Goal: Obtain resource: Download file/media

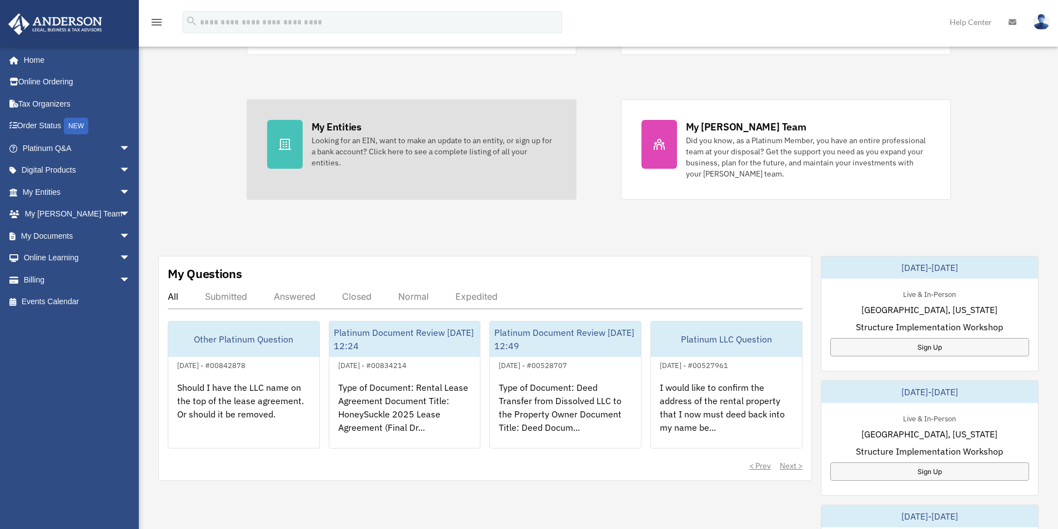
scroll to position [222, 0]
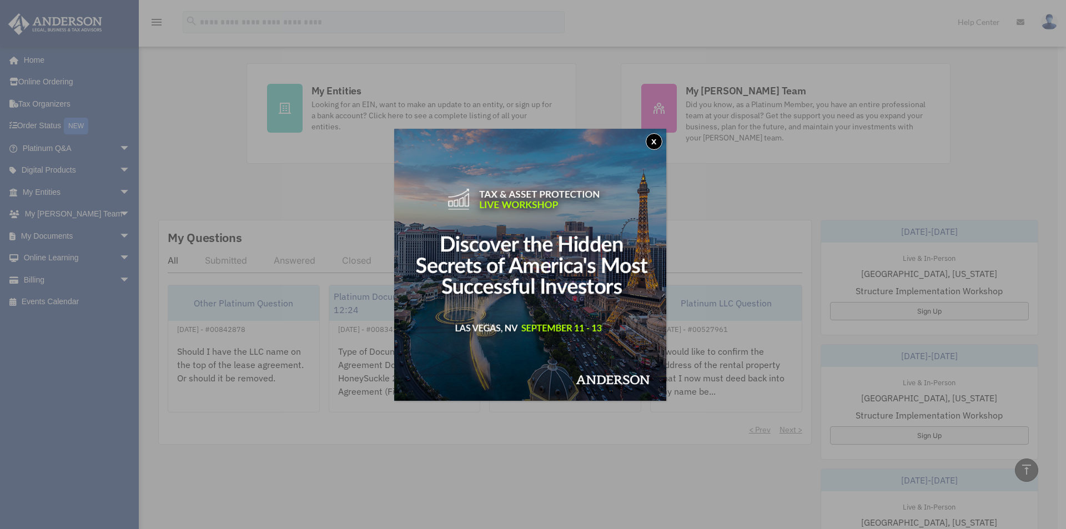
click at [654, 142] on button "x" at bounding box center [654, 141] width 17 height 17
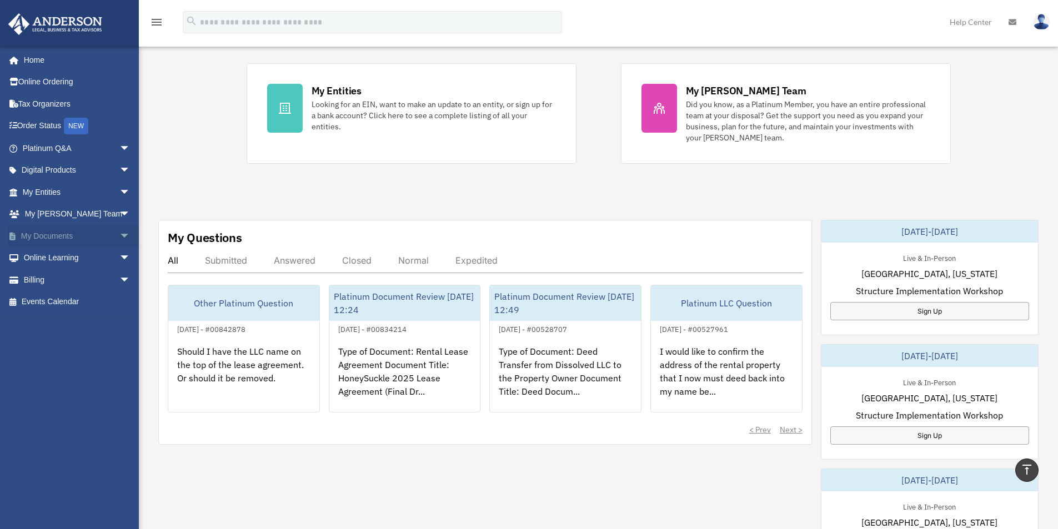
click at [119, 235] on span "arrow_drop_down" at bounding box center [130, 236] width 22 height 23
click at [49, 255] on link "Box" at bounding box center [82, 258] width 132 height 22
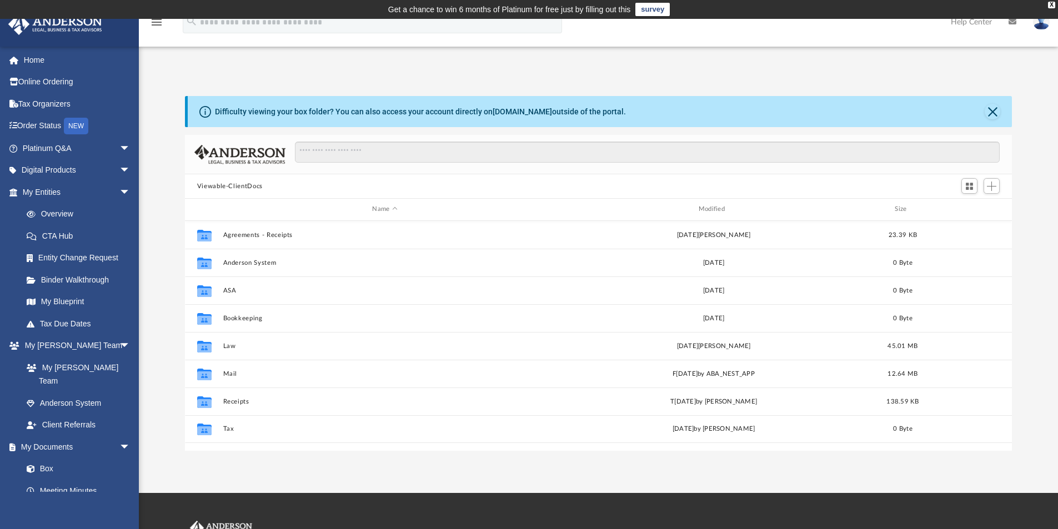
scroll to position [244, 819]
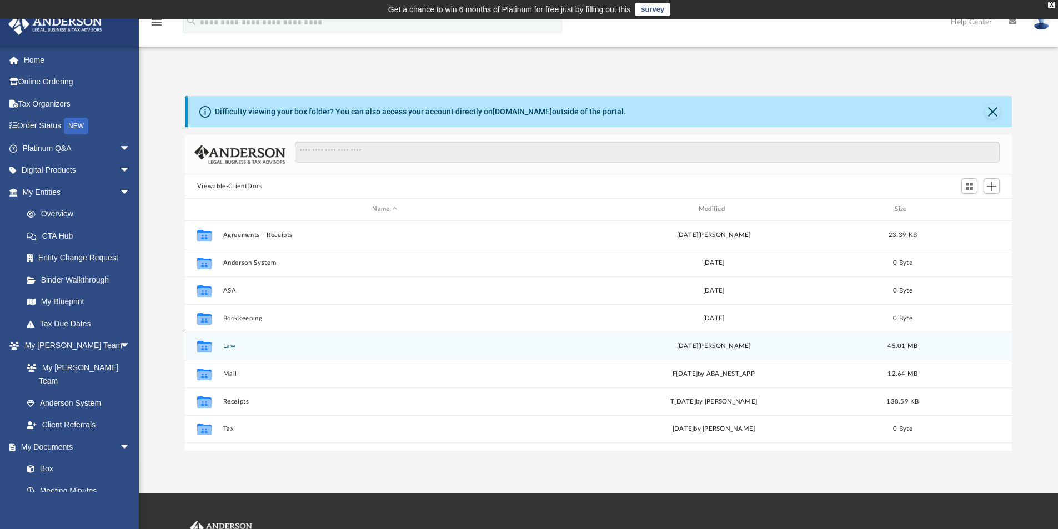
click at [226, 343] on button "Law" at bounding box center [385, 346] width 324 height 7
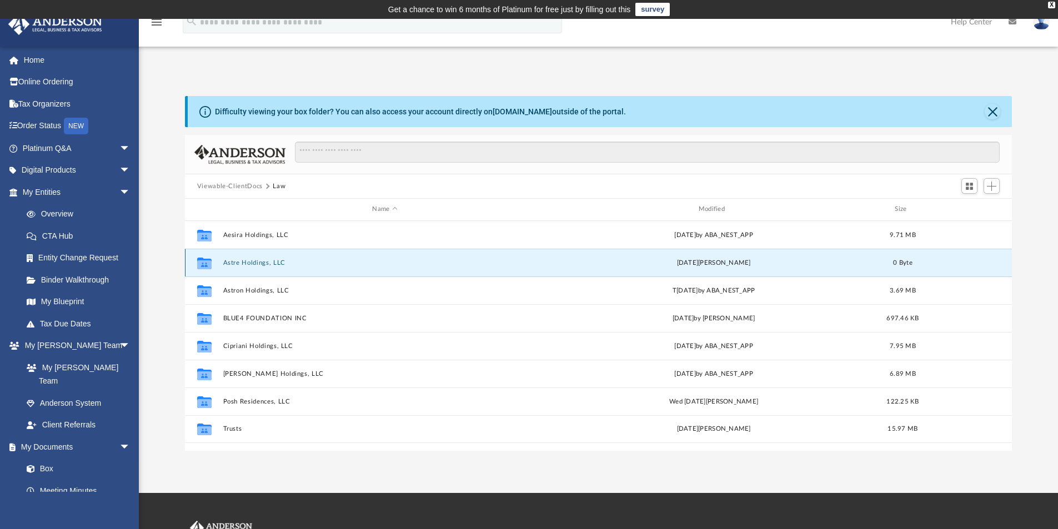
click at [257, 263] on button "Astre Holdings, LLC" at bounding box center [385, 262] width 324 height 7
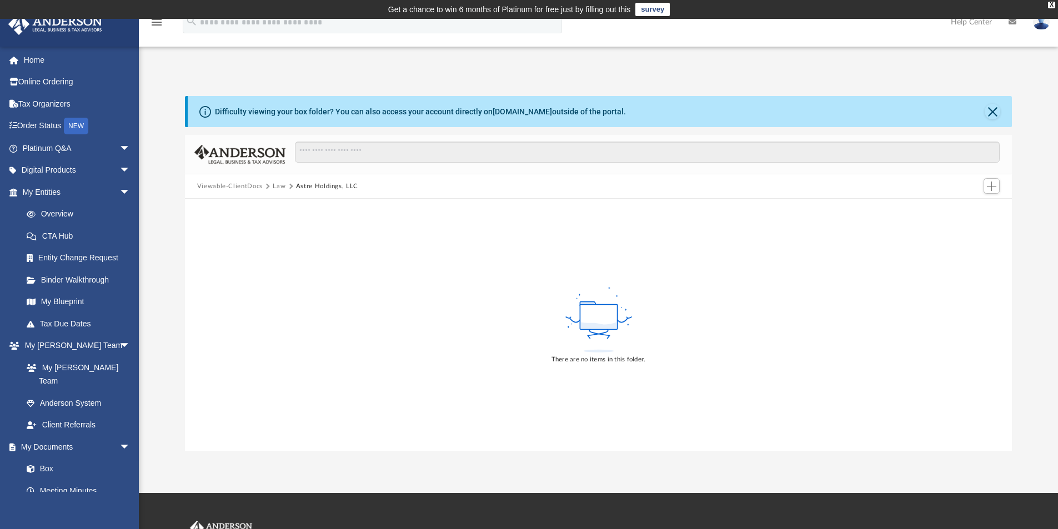
click at [277, 184] on button "Law" at bounding box center [279, 187] width 13 height 10
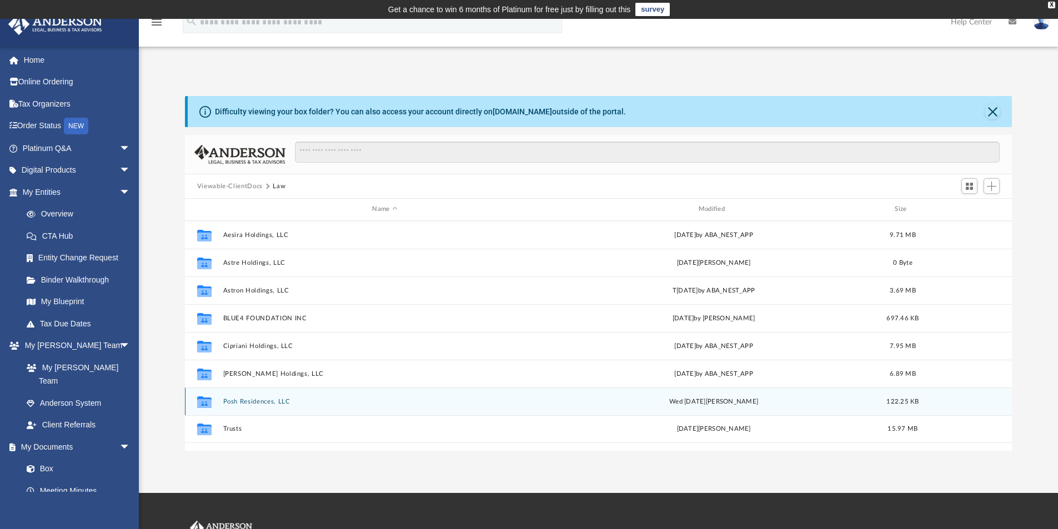
click at [252, 401] on button "Posh Residences, LLC" at bounding box center [385, 401] width 324 height 7
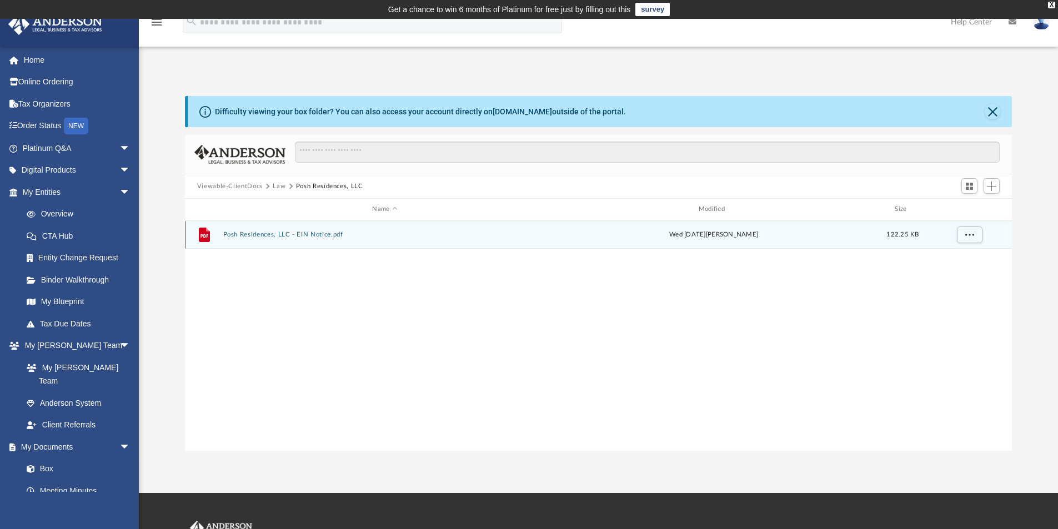
click at [306, 232] on button "Posh Residences, LLC - EIN Notice.pdf" at bounding box center [385, 234] width 324 height 7
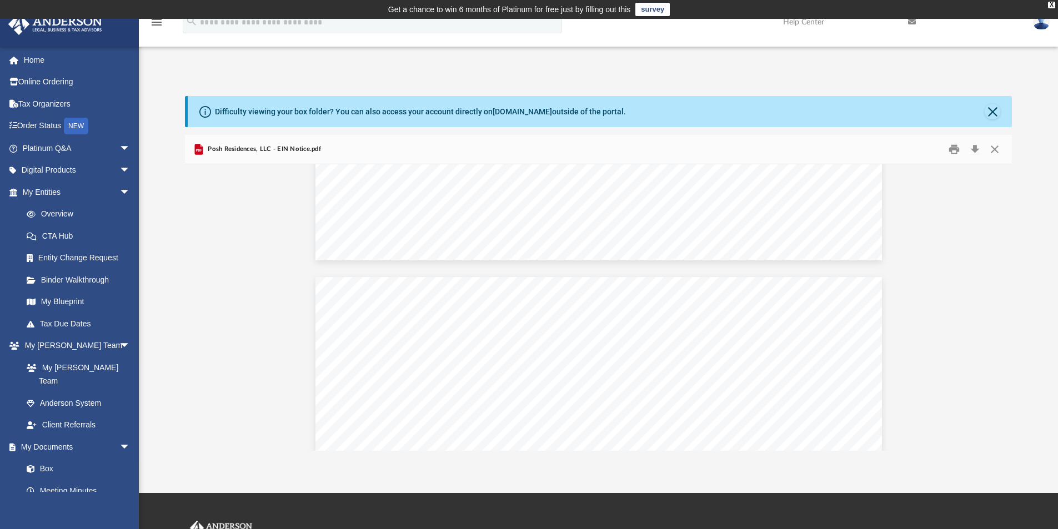
scroll to position [685, 0]
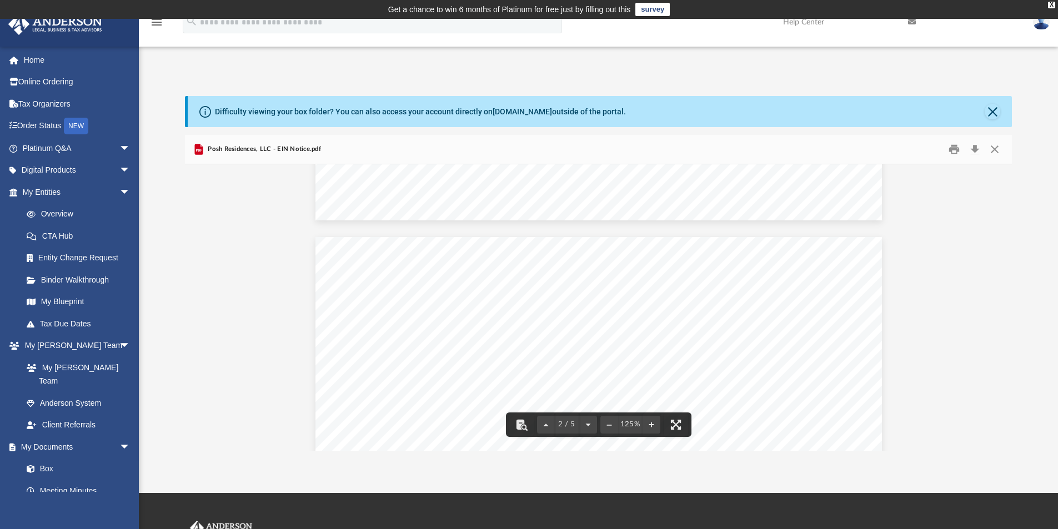
click at [547, 306] on span "Page 2" at bounding box center [515, 443] width 167 height 278
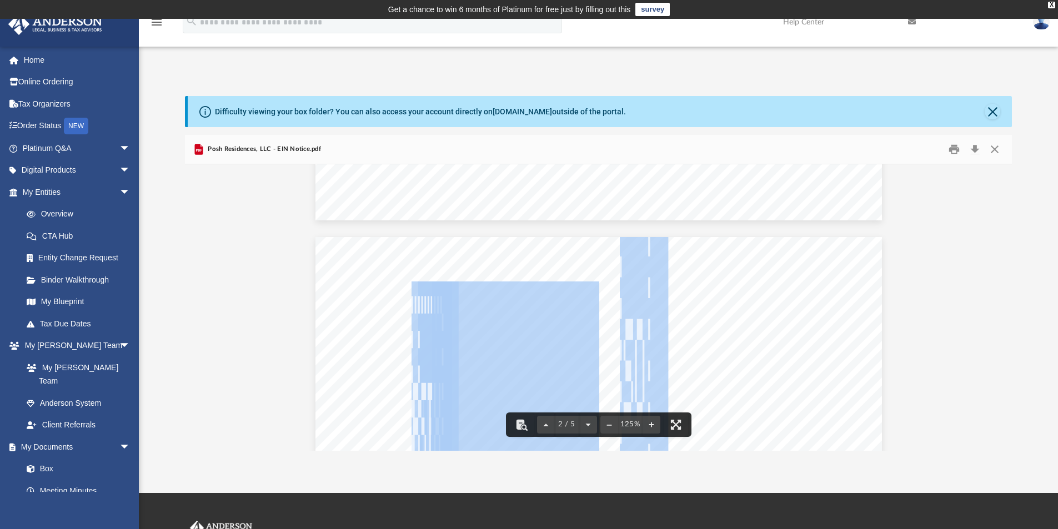
drag, startPoint x: 547, startPoint y: 306, endPoint x: 618, endPoint y: 304, distance: 71.1
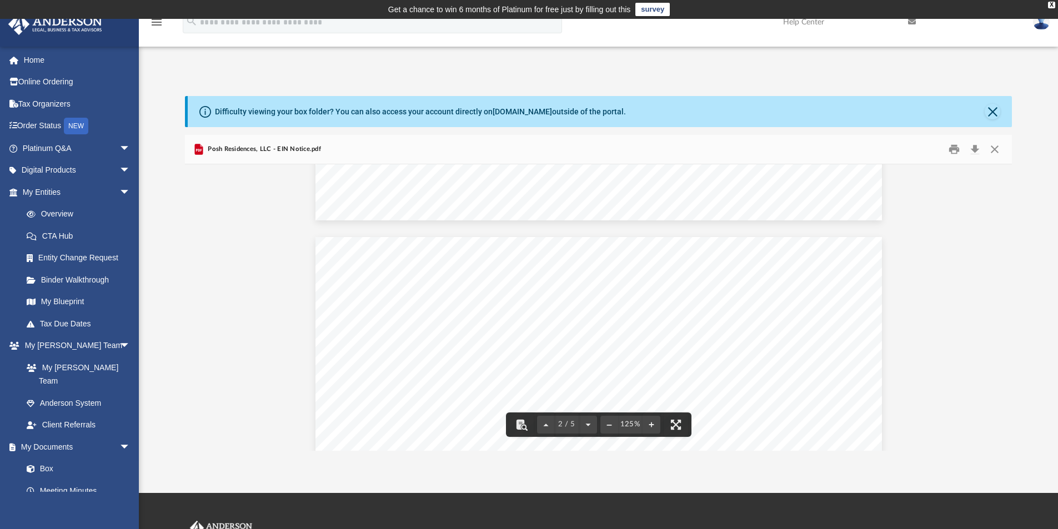
click at [589, 304] on span " " at bounding box center [608, 391] width 62 height 333
drag, startPoint x: 392, startPoint y: 314, endPoint x: 623, endPoint y: 308, distance: 231.2
click at [974, 147] on button "Download" at bounding box center [975, 149] width 20 height 17
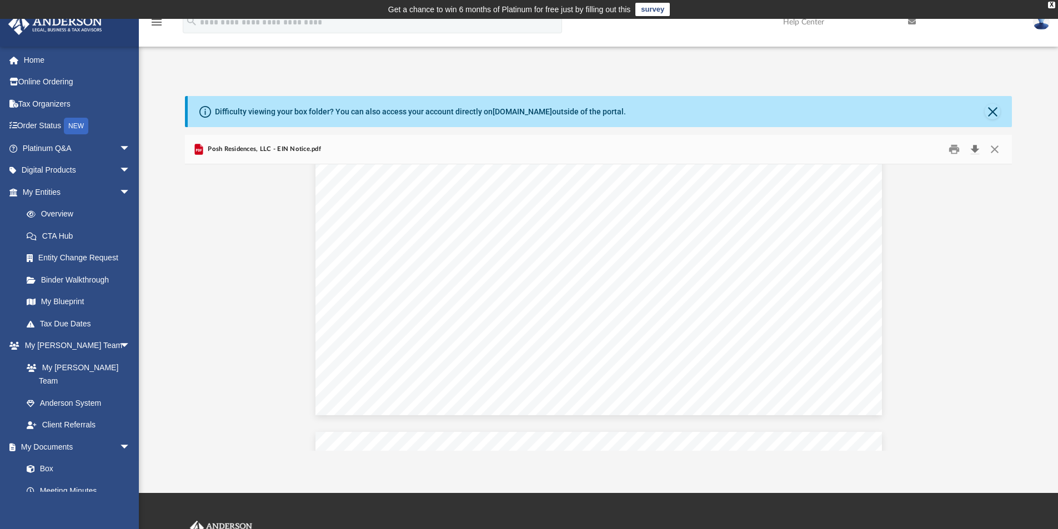
scroll to position [2000, 0]
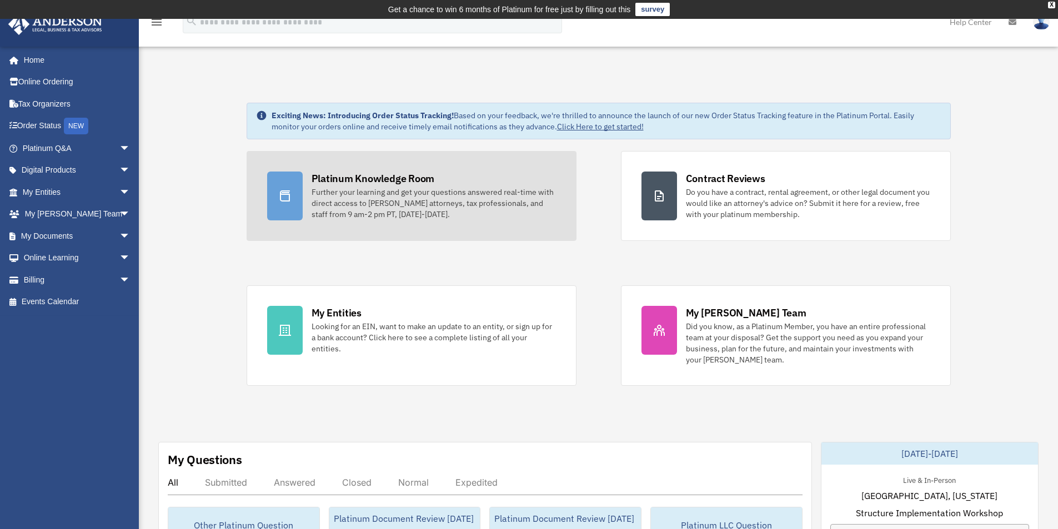
click at [352, 176] on div "Platinum Knowledge Room" at bounding box center [373, 179] width 123 height 14
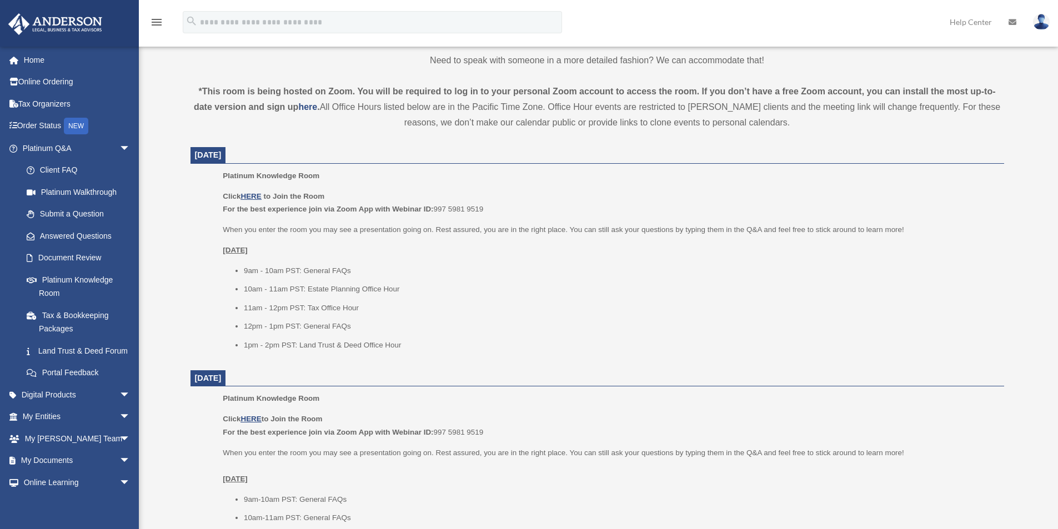
scroll to position [394, 0]
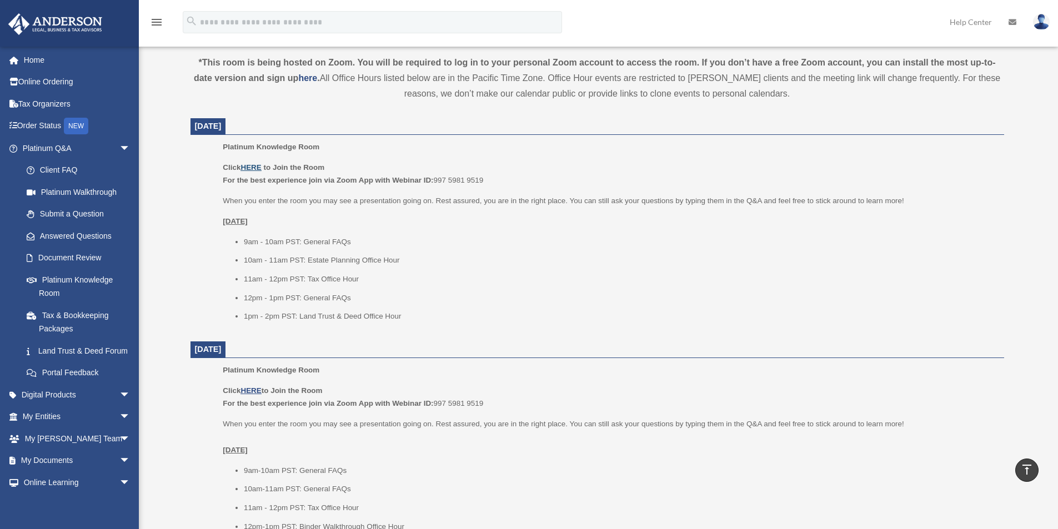
click at [249, 166] on u "HERE" at bounding box center [251, 167] width 21 height 8
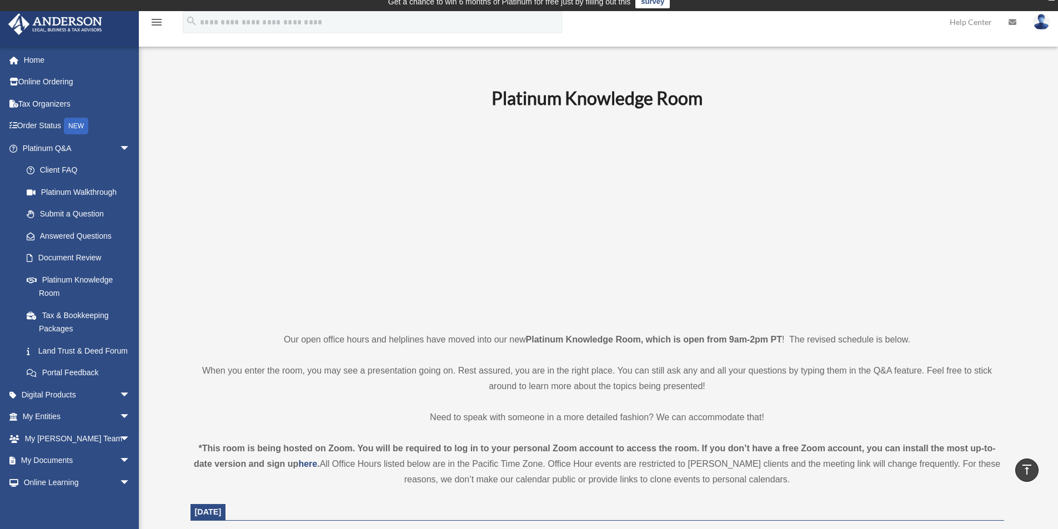
scroll to position [0, 0]
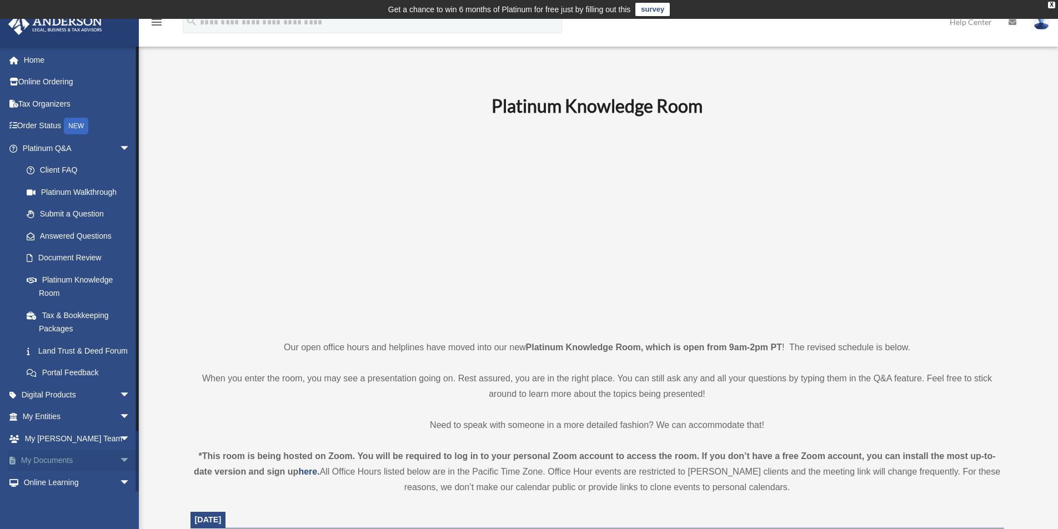
click at [53, 470] on link "My Documents arrow_drop_down" at bounding box center [77, 461] width 139 height 22
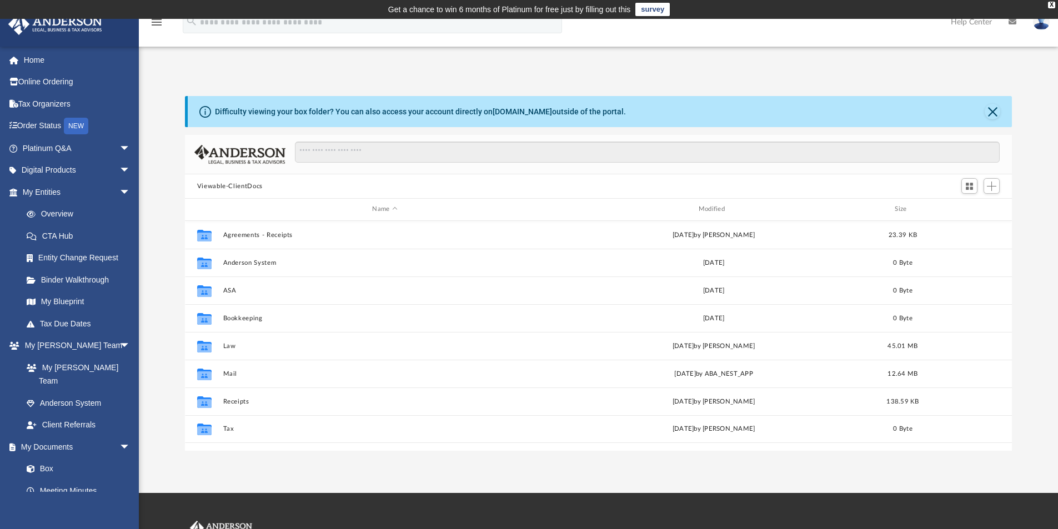
scroll to position [244, 819]
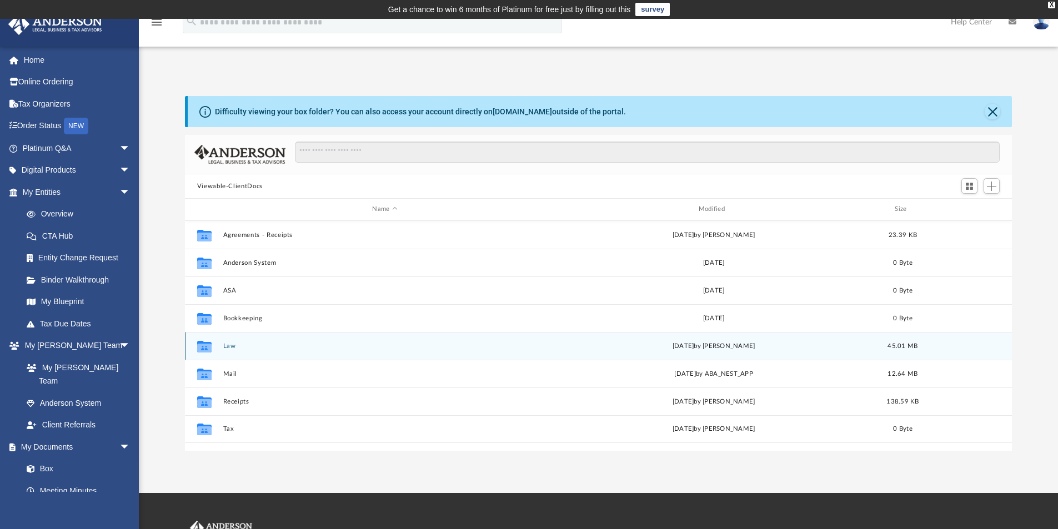
click at [228, 344] on button "Law" at bounding box center [385, 346] width 324 height 7
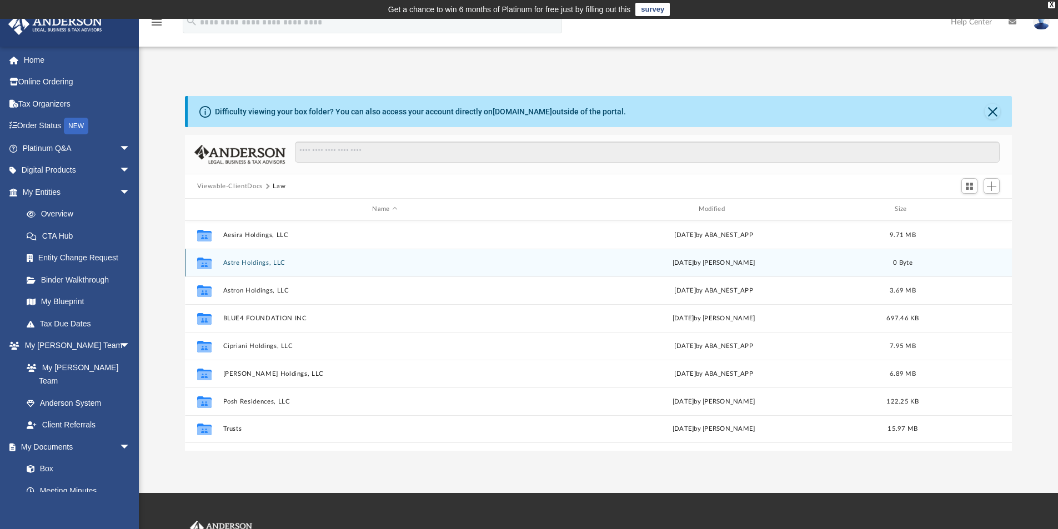
click at [261, 261] on button "Astre Holdings, LLC" at bounding box center [385, 262] width 324 height 7
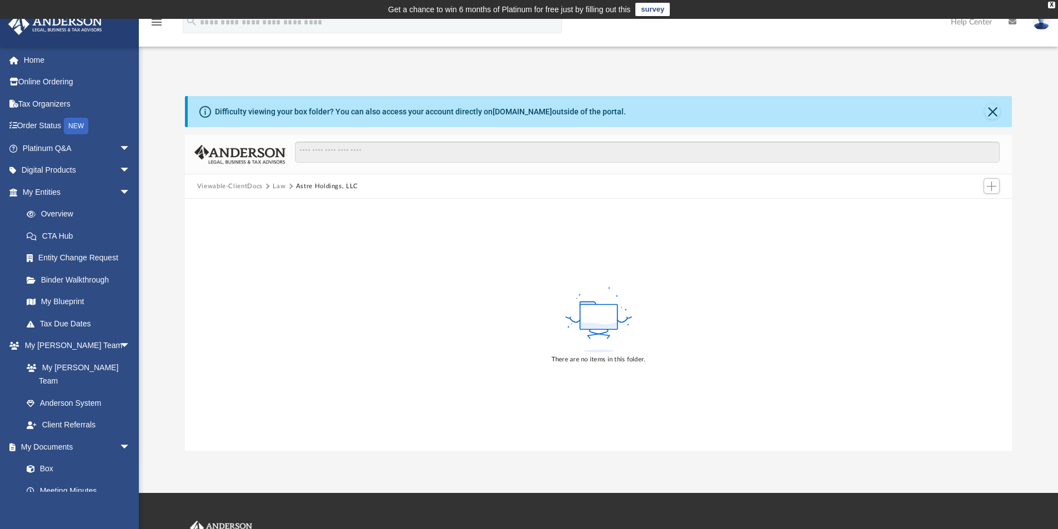
click at [276, 184] on button "Law" at bounding box center [279, 187] width 13 height 10
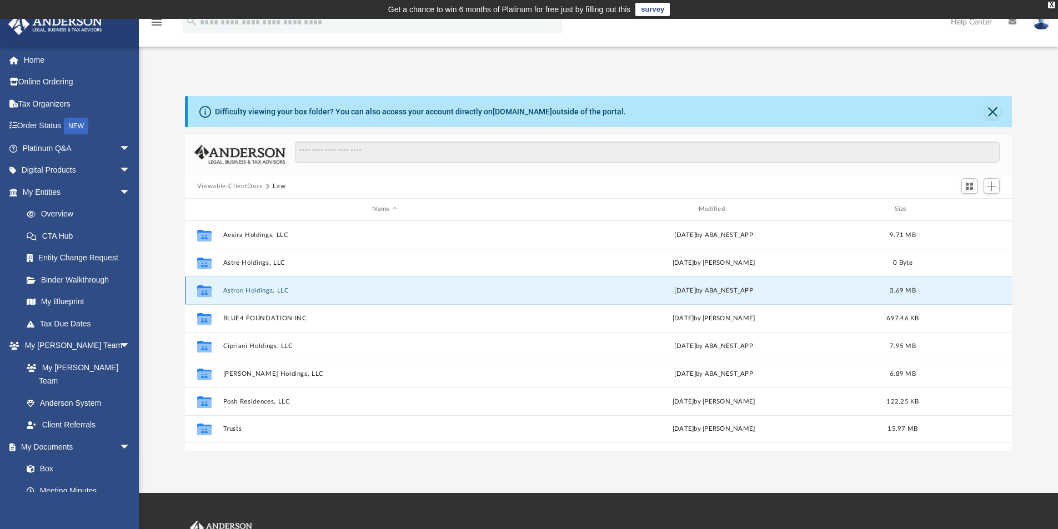
click at [246, 288] on button "Astron Holdings, LLC" at bounding box center [385, 290] width 324 height 7
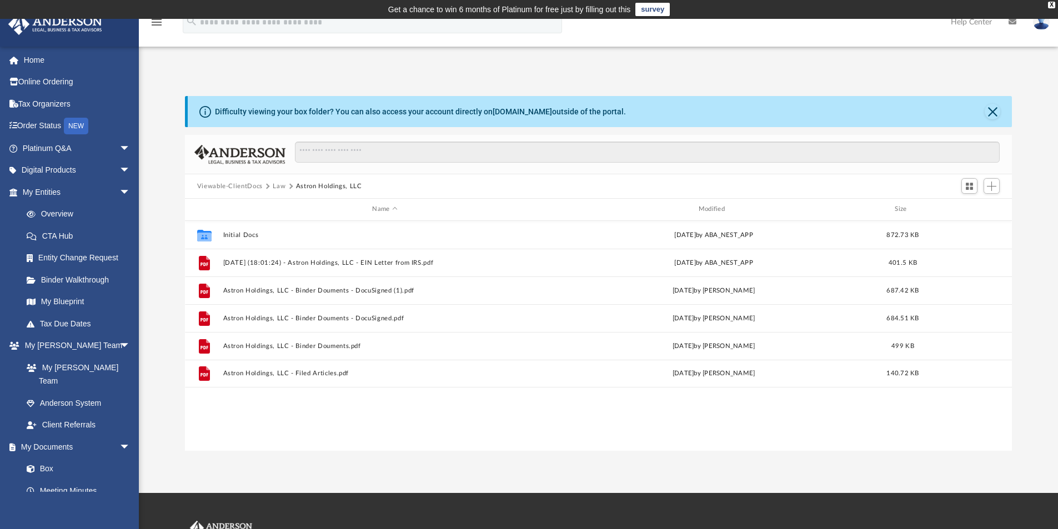
click at [279, 184] on button "Law" at bounding box center [279, 187] width 13 height 10
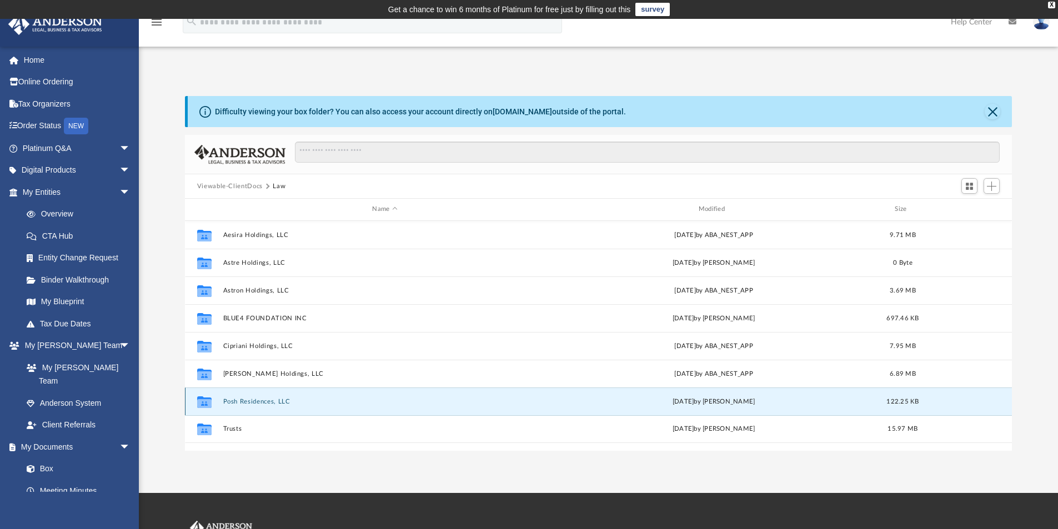
click at [242, 398] on button "Posh Residences, LLC" at bounding box center [385, 401] width 324 height 7
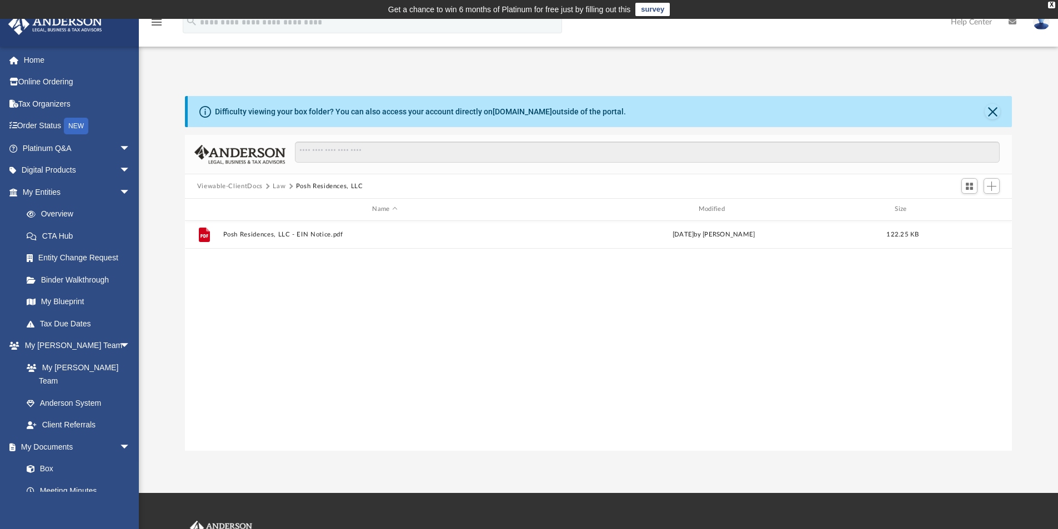
click at [279, 182] on button "Law" at bounding box center [279, 187] width 13 height 10
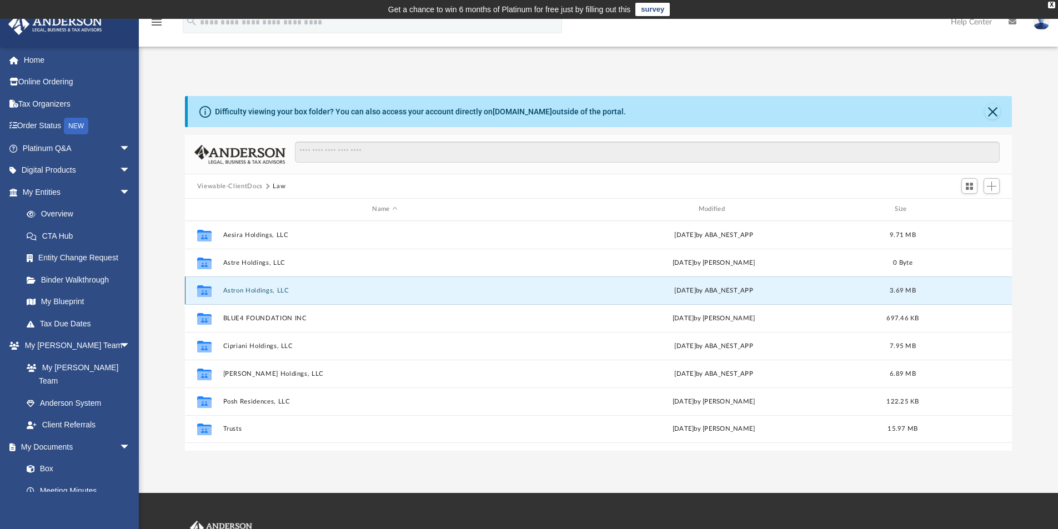
click at [244, 288] on button "Astron Holdings, LLC" at bounding box center [385, 290] width 324 height 7
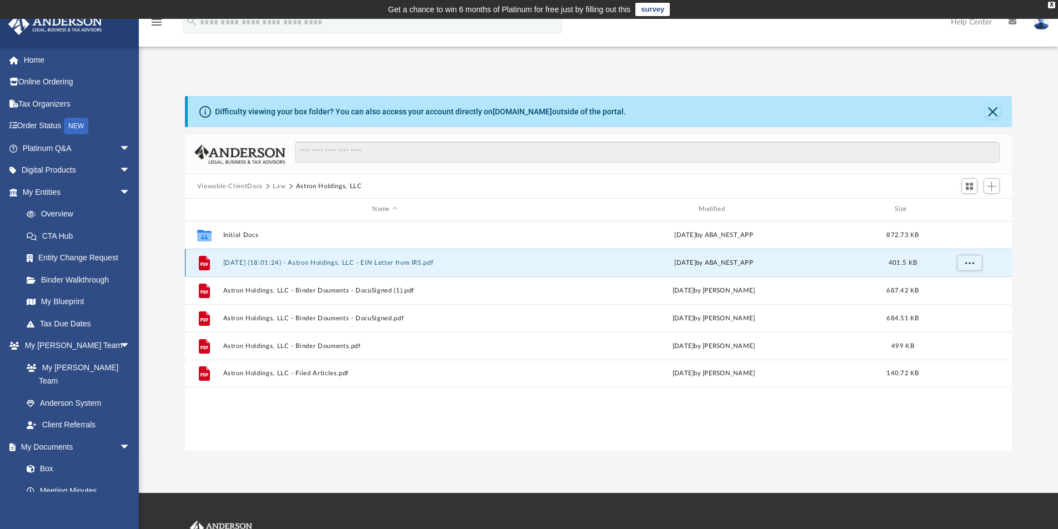
click at [350, 259] on button "2025.01.23 (18:01:24) - Astron Holdings, LLC - EIN Letter from IRS.pdf" at bounding box center [385, 262] width 324 height 7
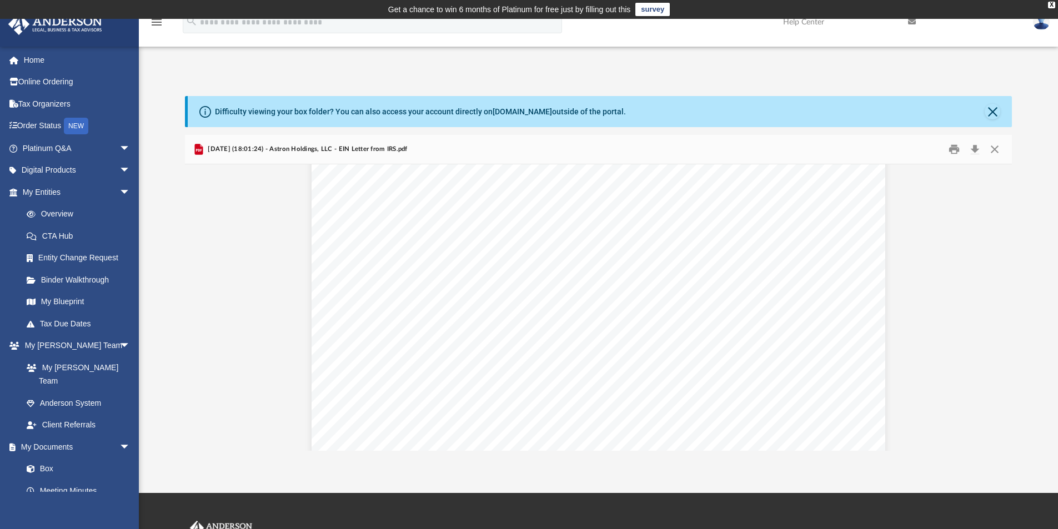
scroll to position [56, 0]
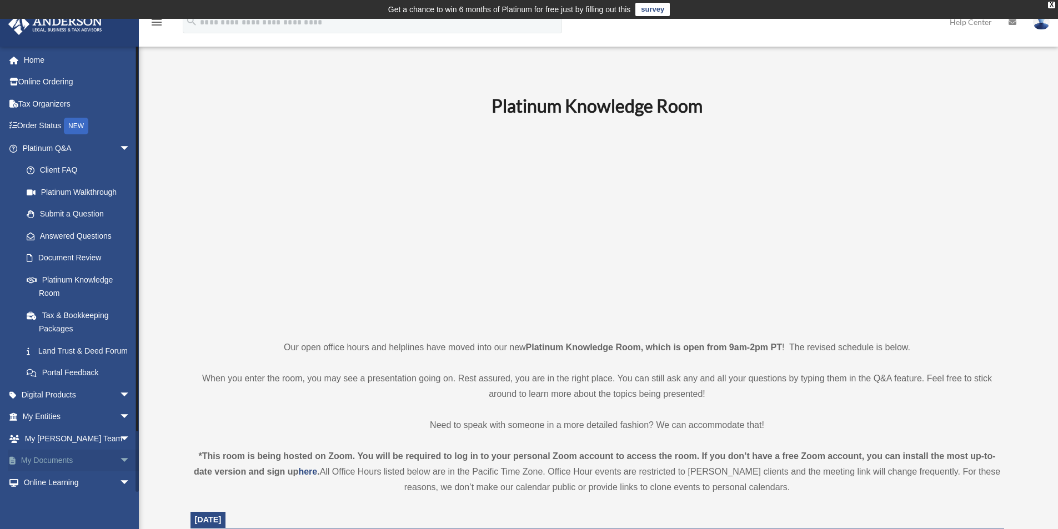
click at [47, 470] on link "My Documents arrow_drop_down" at bounding box center [77, 461] width 139 height 22
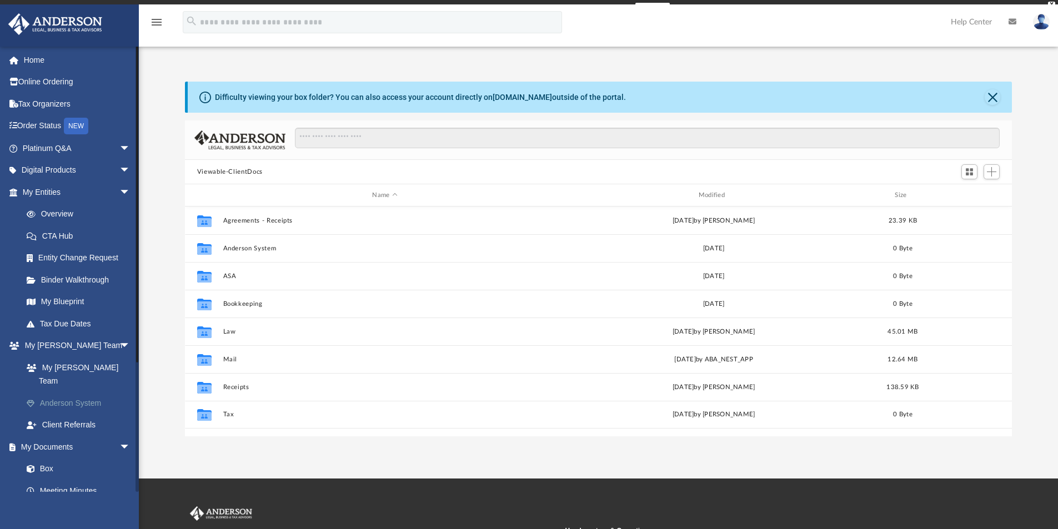
scroll to position [244, 819]
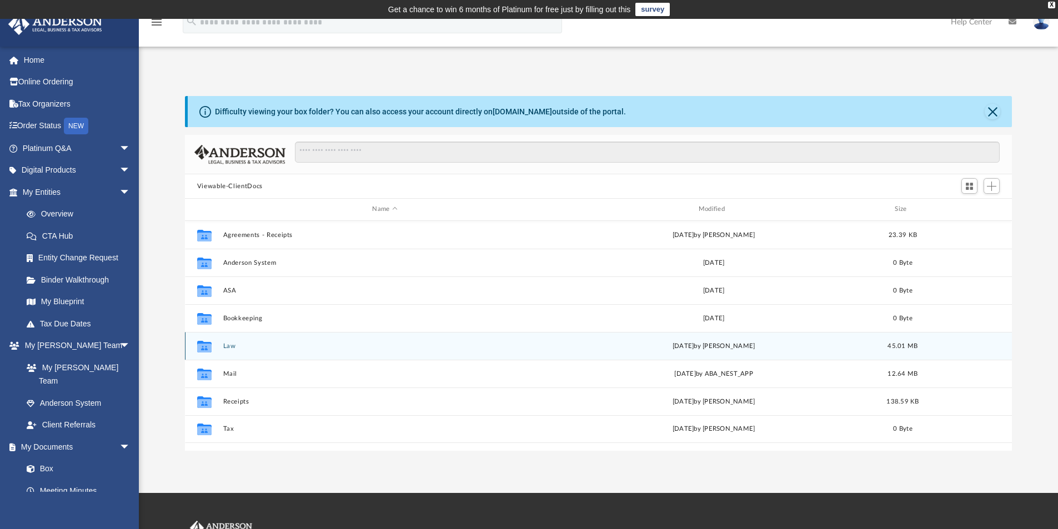
click at [228, 343] on button "Law" at bounding box center [385, 346] width 324 height 7
